Goal: Task Accomplishment & Management: Manage account settings

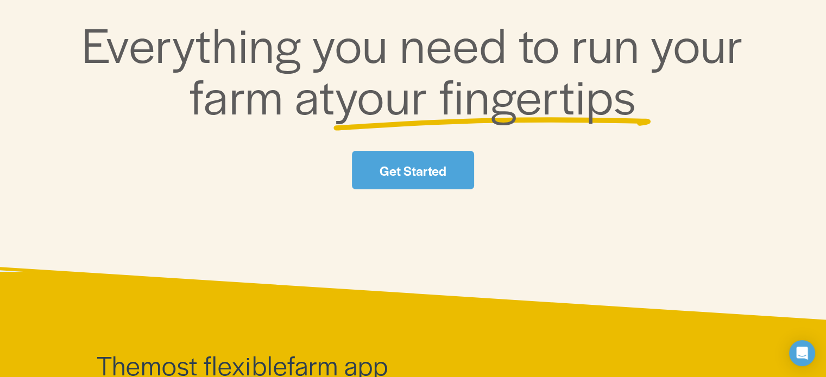
scroll to position [188, 0]
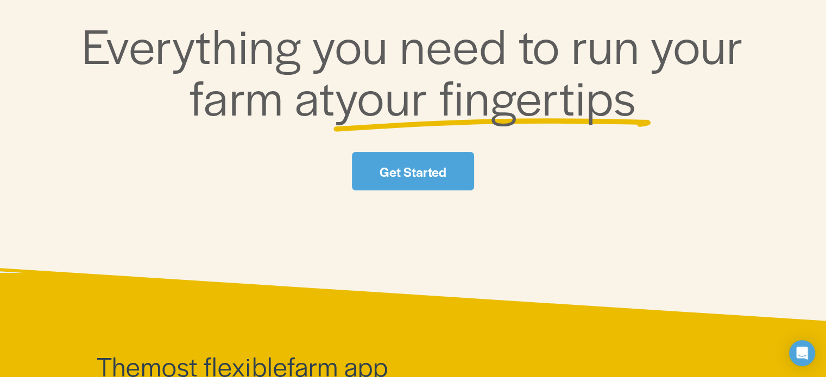
scroll to position [53, 0]
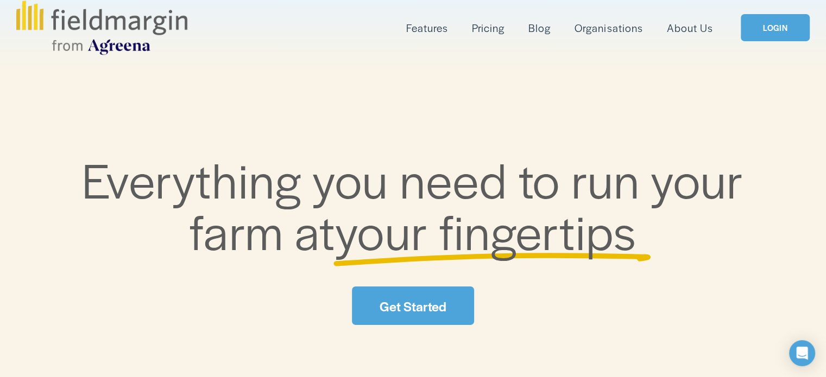
click at [785, 21] on link "LOGIN" at bounding box center [775, 28] width 68 height 28
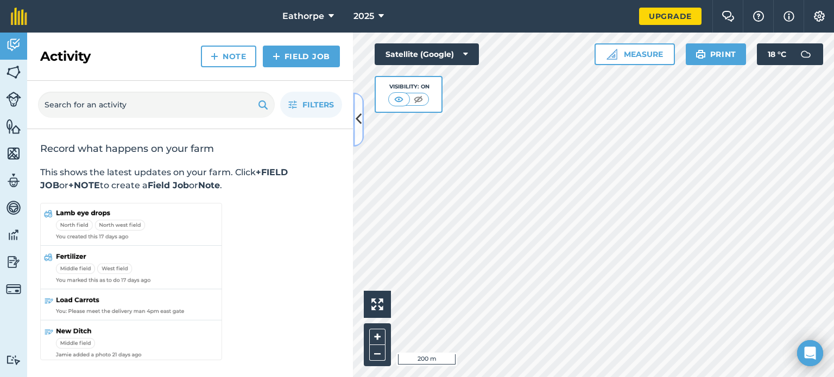
click at [363, 123] on button at bounding box center [358, 119] width 11 height 54
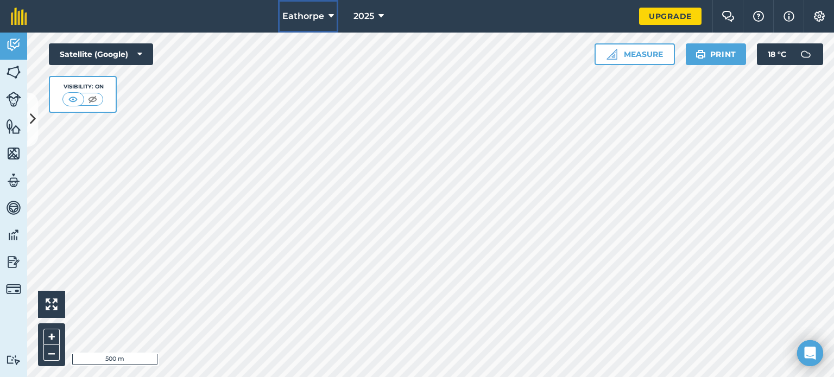
click at [329, 14] on icon at bounding box center [331, 16] width 5 height 13
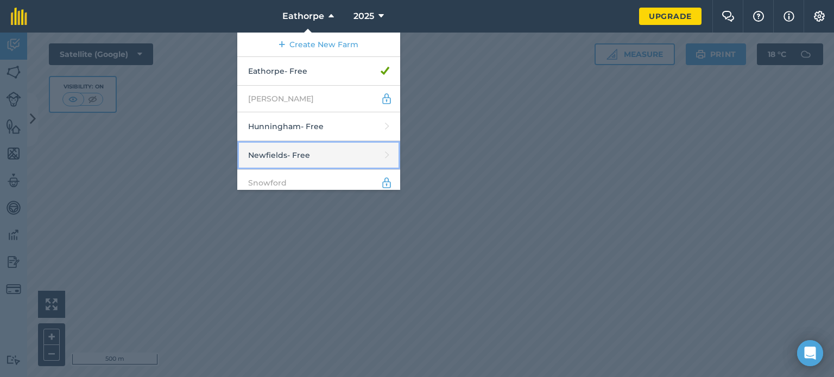
click at [324, 155] on link "Newfields - Free" at bounding box center [318, 155] width 163 height 29
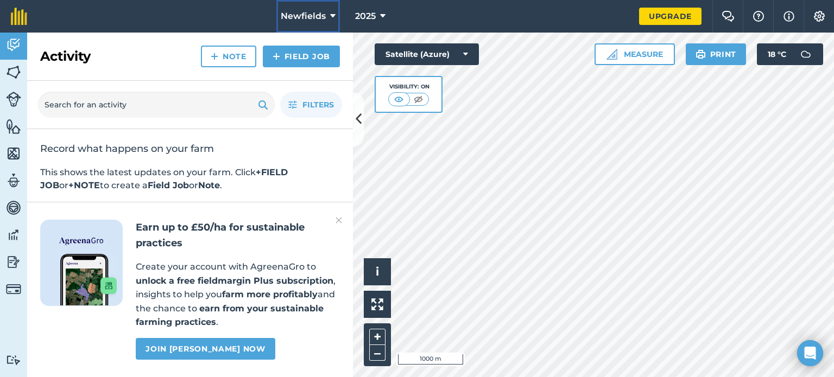
click at [324, 26] on button "Newfields" at bounding box center [308, 16] width 64 height 33
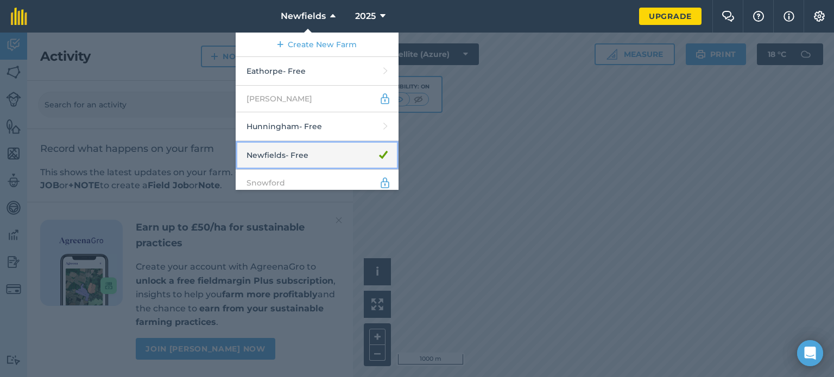
click at [363, 148] on link "Newfields - Free" at bounding box center [317, 155] width 163 height 29
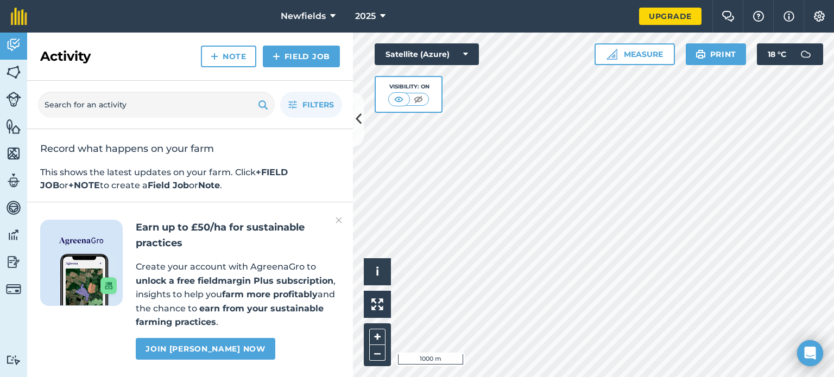
click at [391, 16] on div "2025" at bounding box center [370, 16] width 61 height 33
click at [378, 20] on button "2025" at bounding box center [370, 16] width 39 height 33
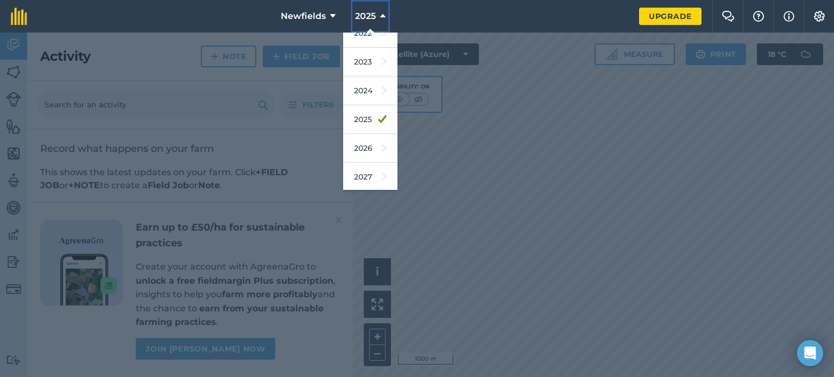
scroll to position [158, 0]
click at [362, 146] on link "2026" at bounding box center [370, 148] width 54 height 29
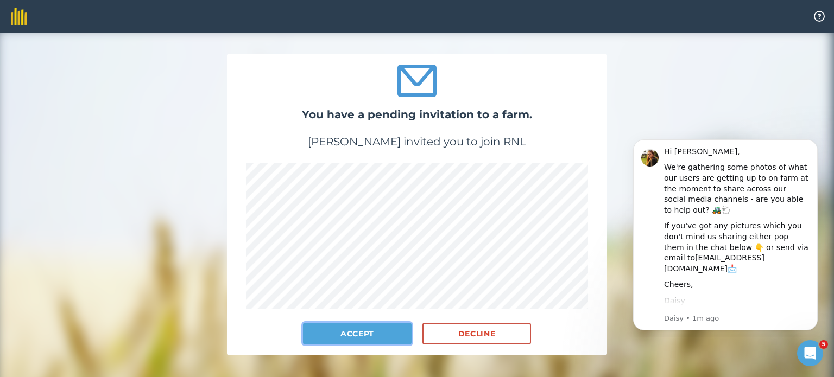
click at [371, 328] on button "Accept" at bounding box center [357, 334] width 109 height 22
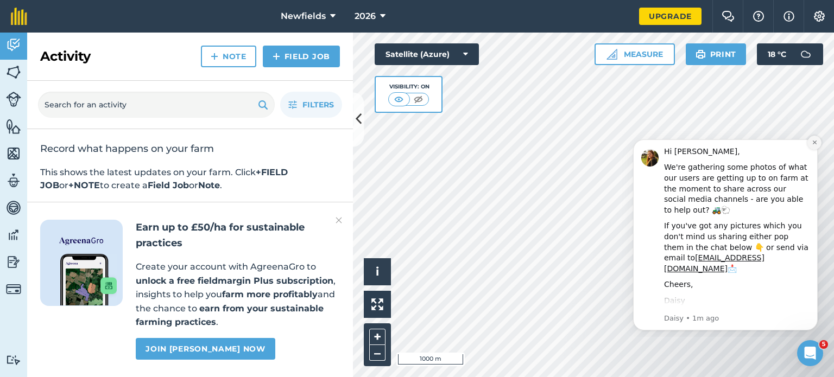
click at [813, 140] on icon "Dismiss notification" at bounding box center [815, 143] width 6 height 6
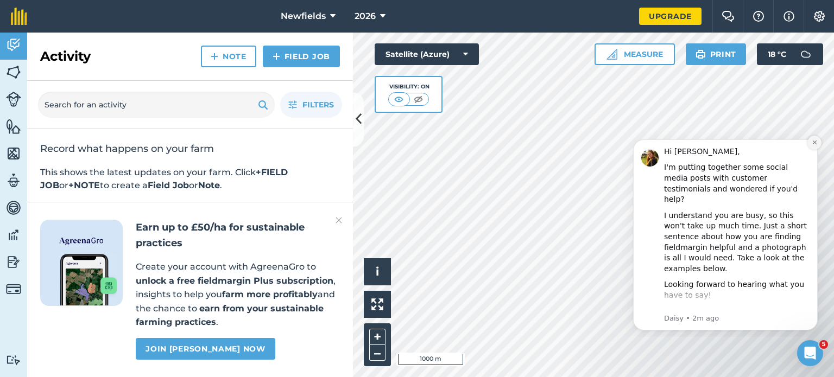
click at [816, 143] on icon "Dismiss notification" at bounding box center [815, 143] width 6 height 6
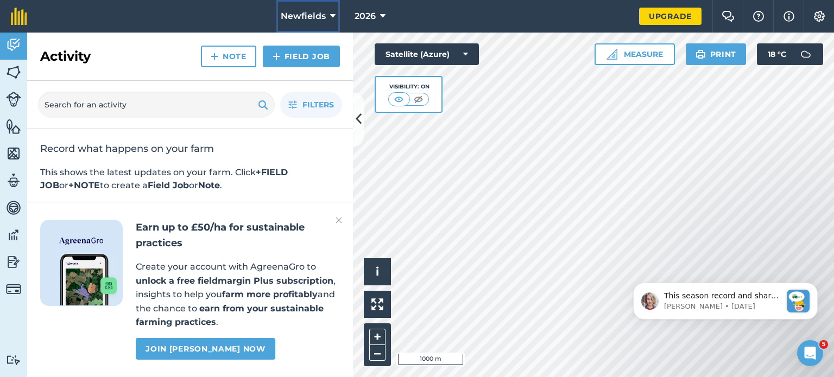
click at [323, 19] on span "Newfields" at bounding box center [303, 16] width 45 height 13
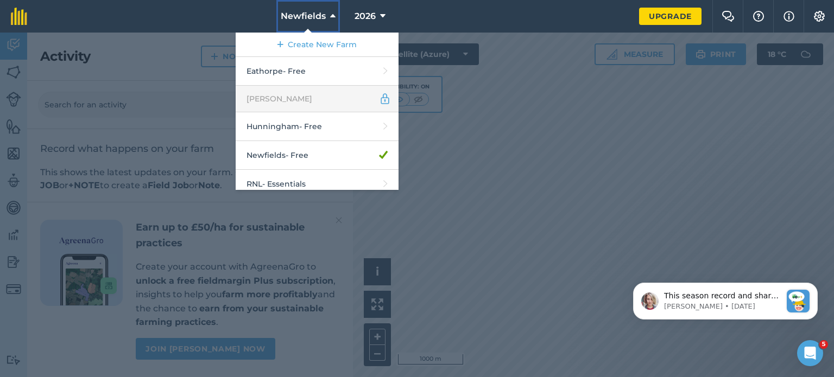
scroll to position [34, 0]
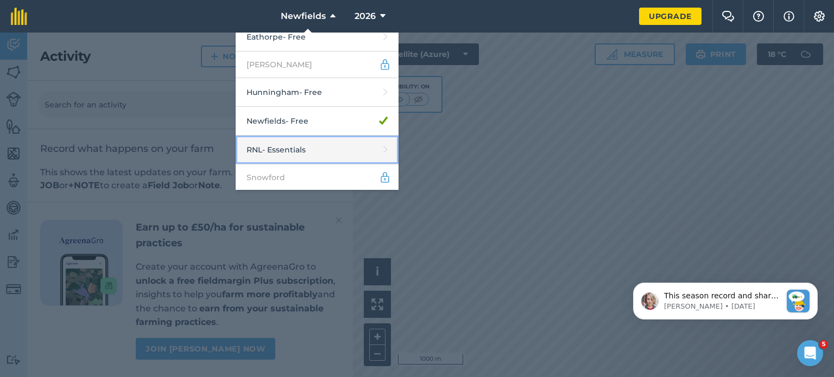
click at [319, 152] on link "RNL - Essentials" at bounding box center [317, 150] width 163 height 29
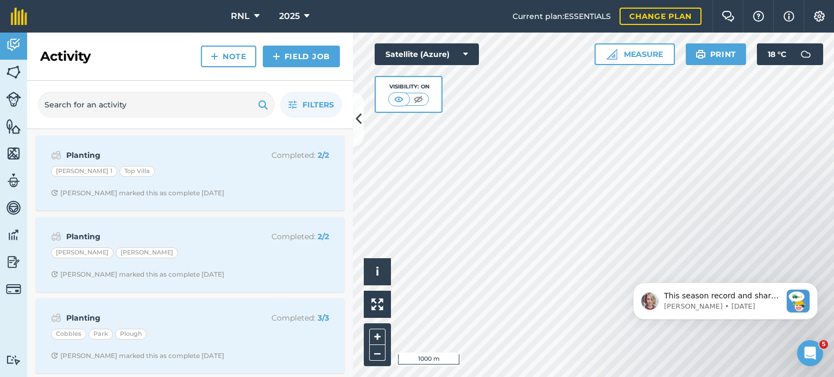
scroll to position [2, 0]
click at [295, 12] on span "2025" at bounding box center [289, 16] width 21 height 13
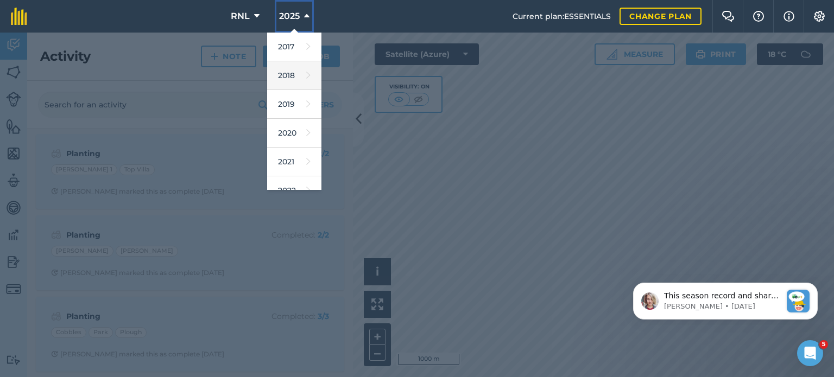
scroll to position [158, 0]
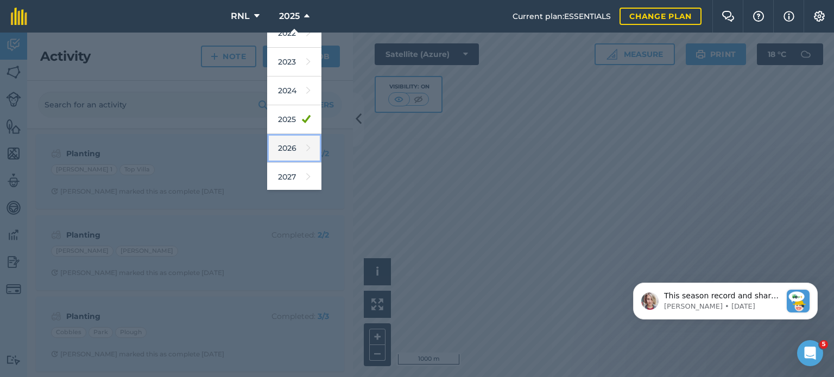
click at [294, 146] on link "2026" at bounding box center [294, 148] width 54 height 29
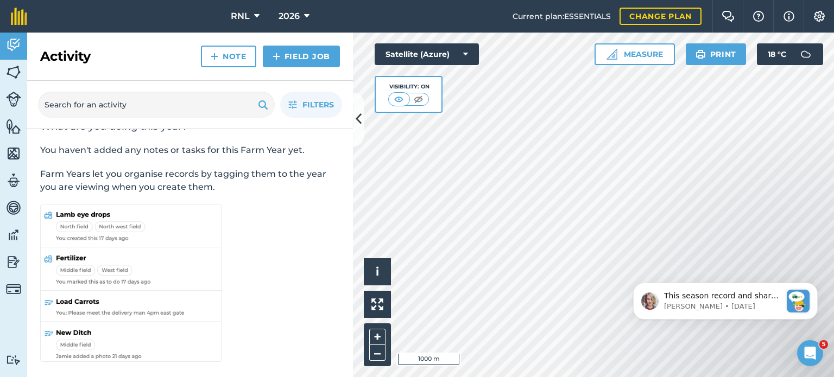
scroll to position [0, 0]
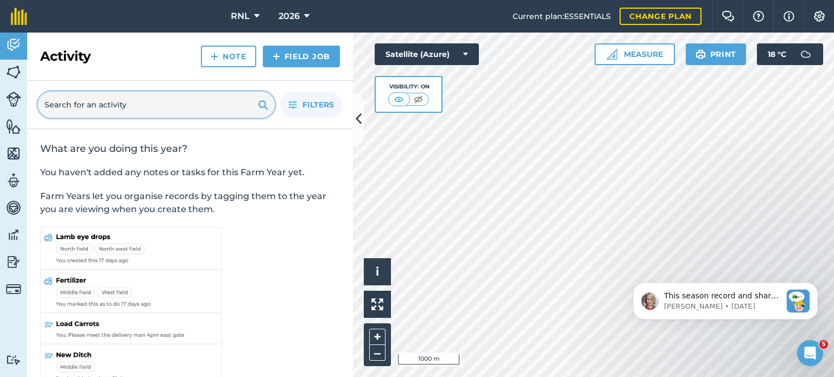
click at [229, 97] on input "text" at bounding box center [156, 105] width 237 height 26
type input "p"
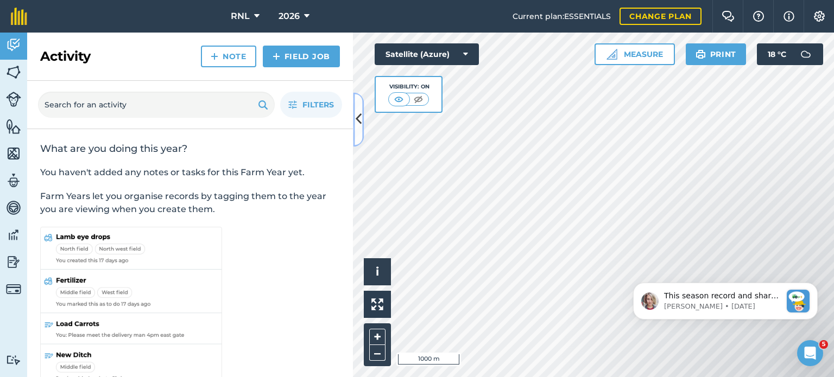
click at [359, 118] on icon at bounding box center [359, 119] width 6 height 19
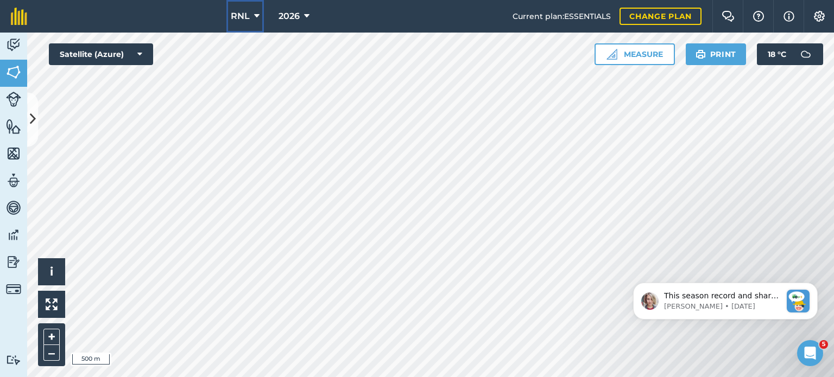
click at [245, 15] on span "RNL" at bounding box center [240, 16] width 19 height 13
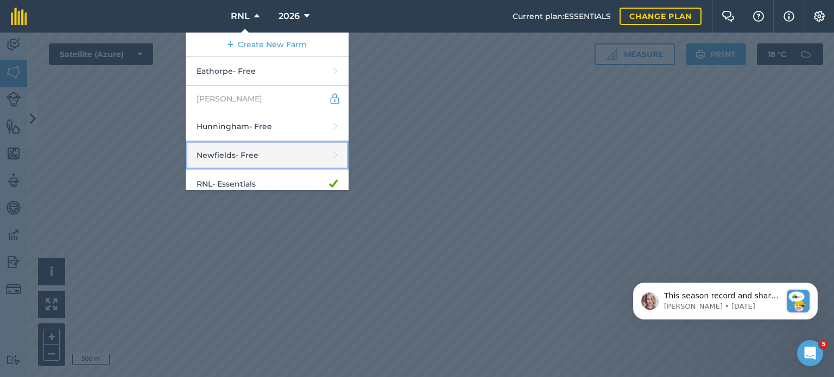
click at [262, 149] on link "Newfields - Free" at bounding box center [267, 155] width 163 height 29
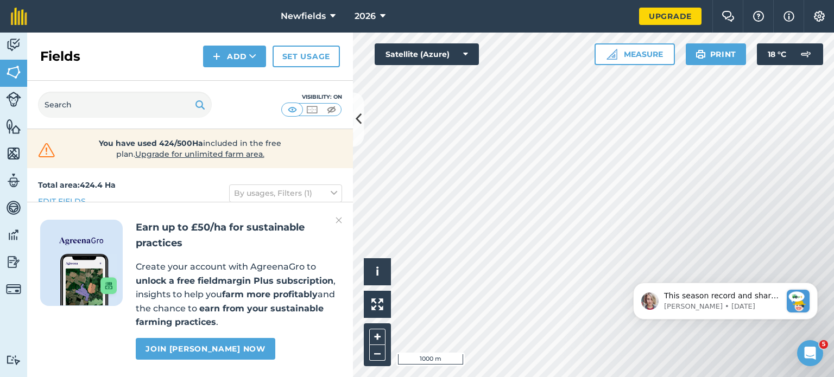
click at [353, 128] on div at bounding box center [593, 205] width 481 height 345
